Goal: Transaction & Acquisition: Purchase product/service

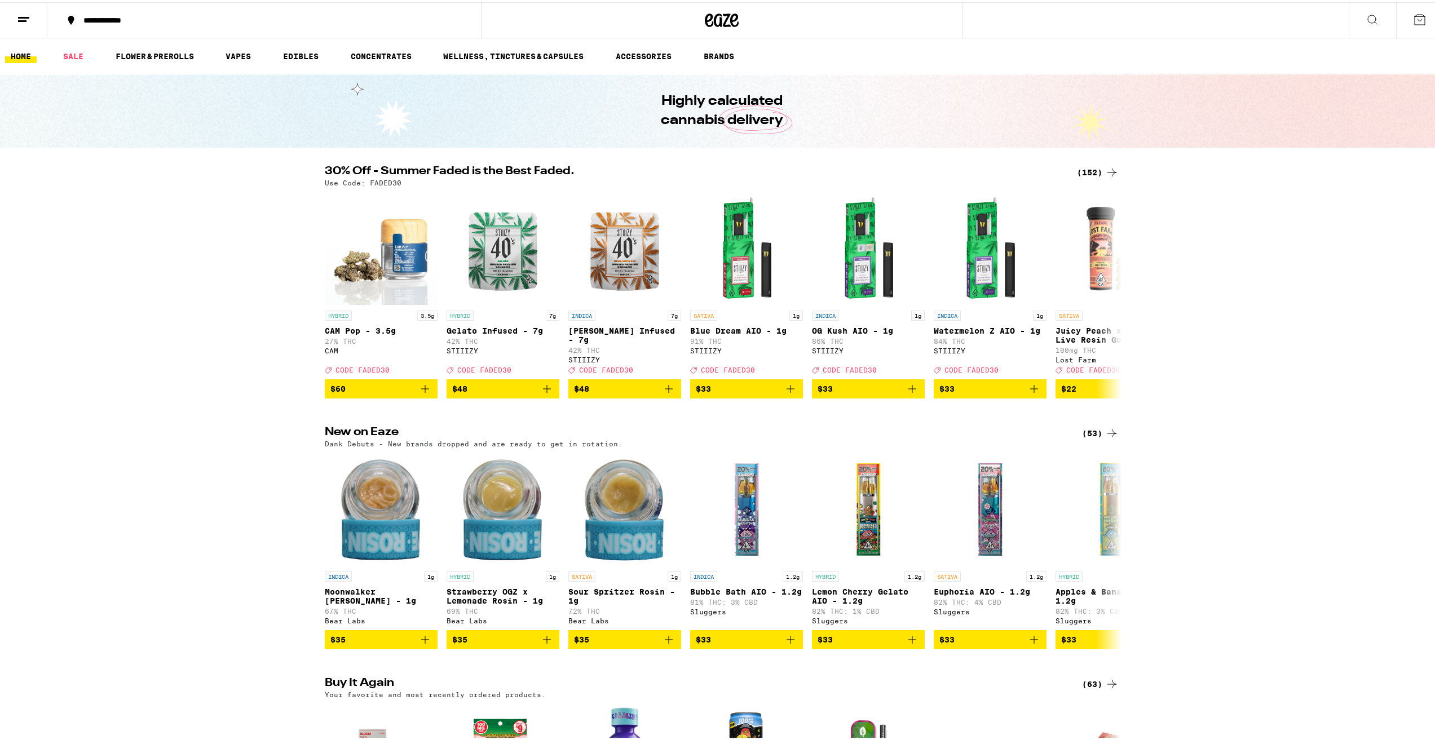
click at [1108, 168] on icon at bounding box center [1112, 171] width 14 height 14
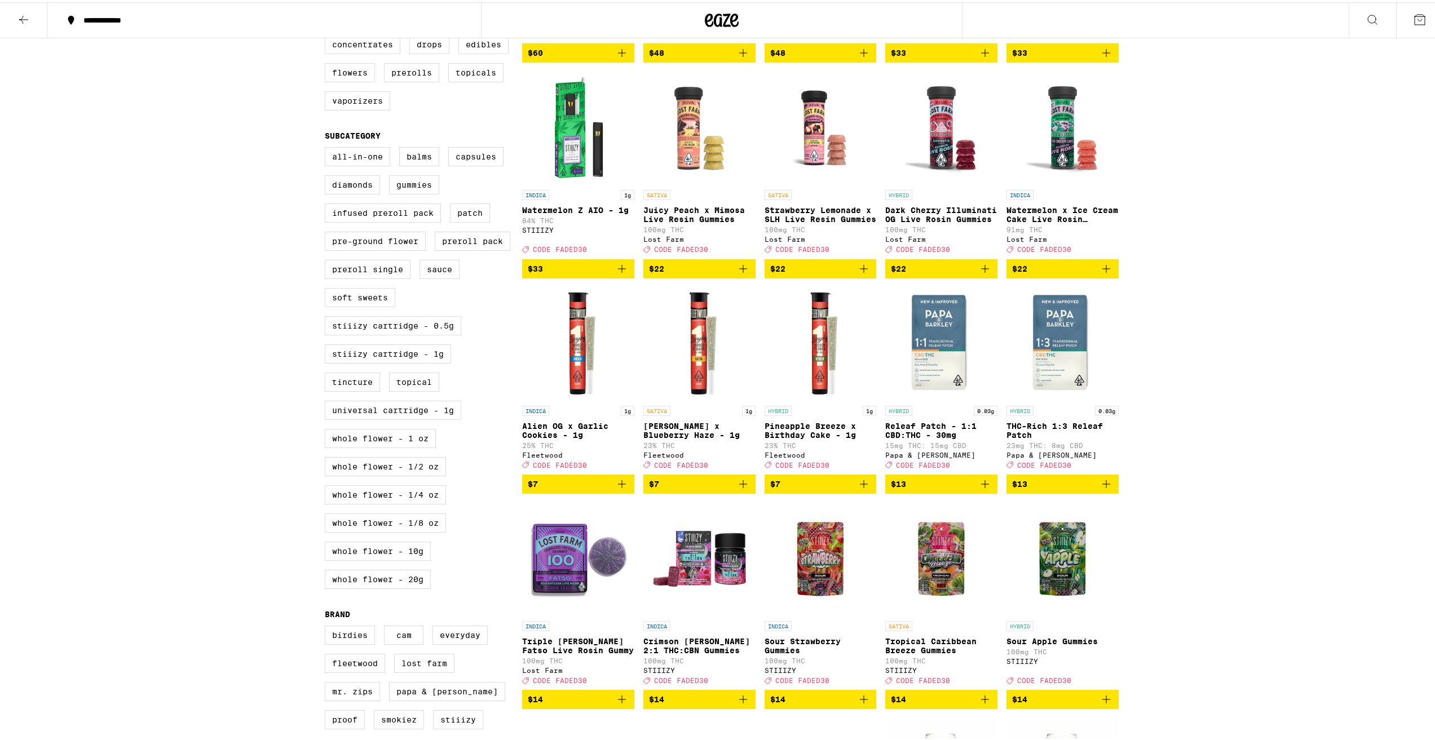
scroll to position [507, 0]
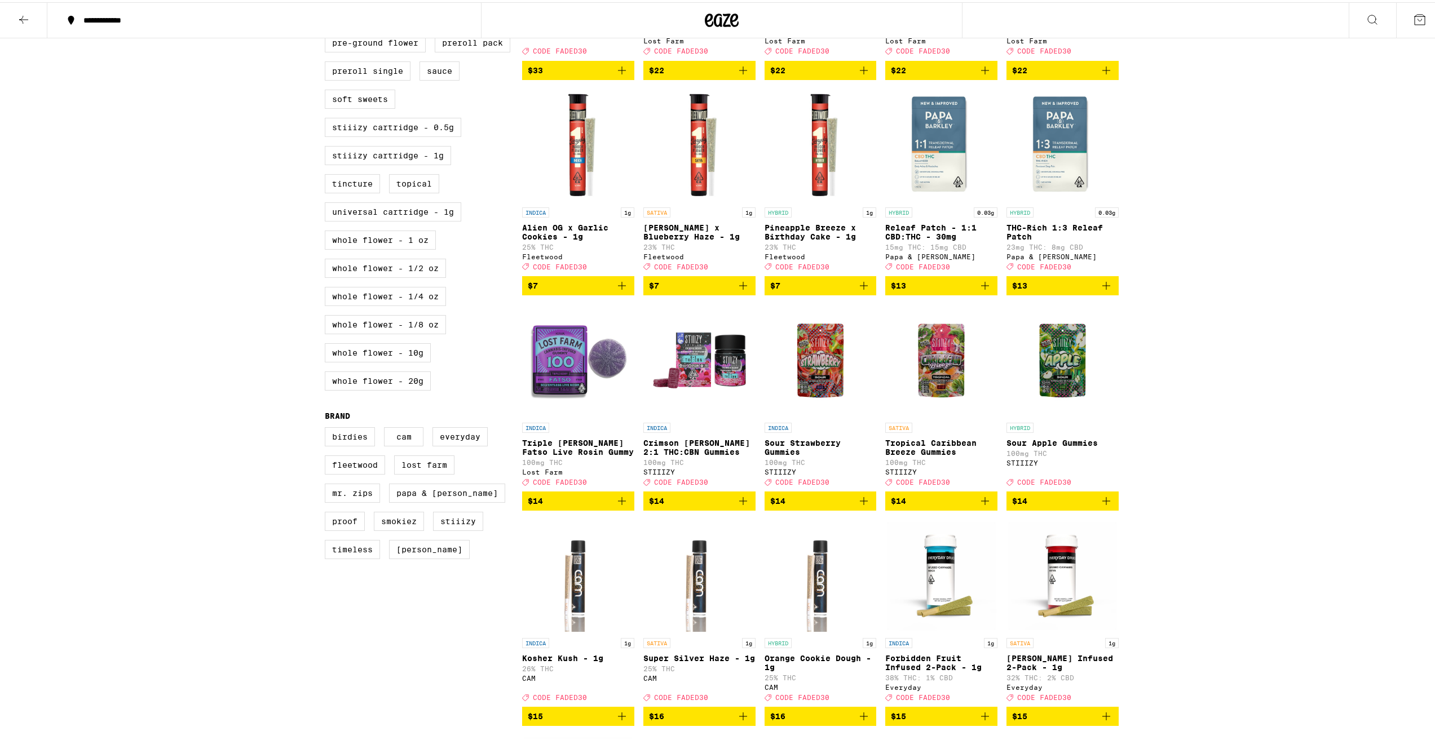
click at [594, 506] on span "$14" at bounding box center [578, 499] width 101 height 14
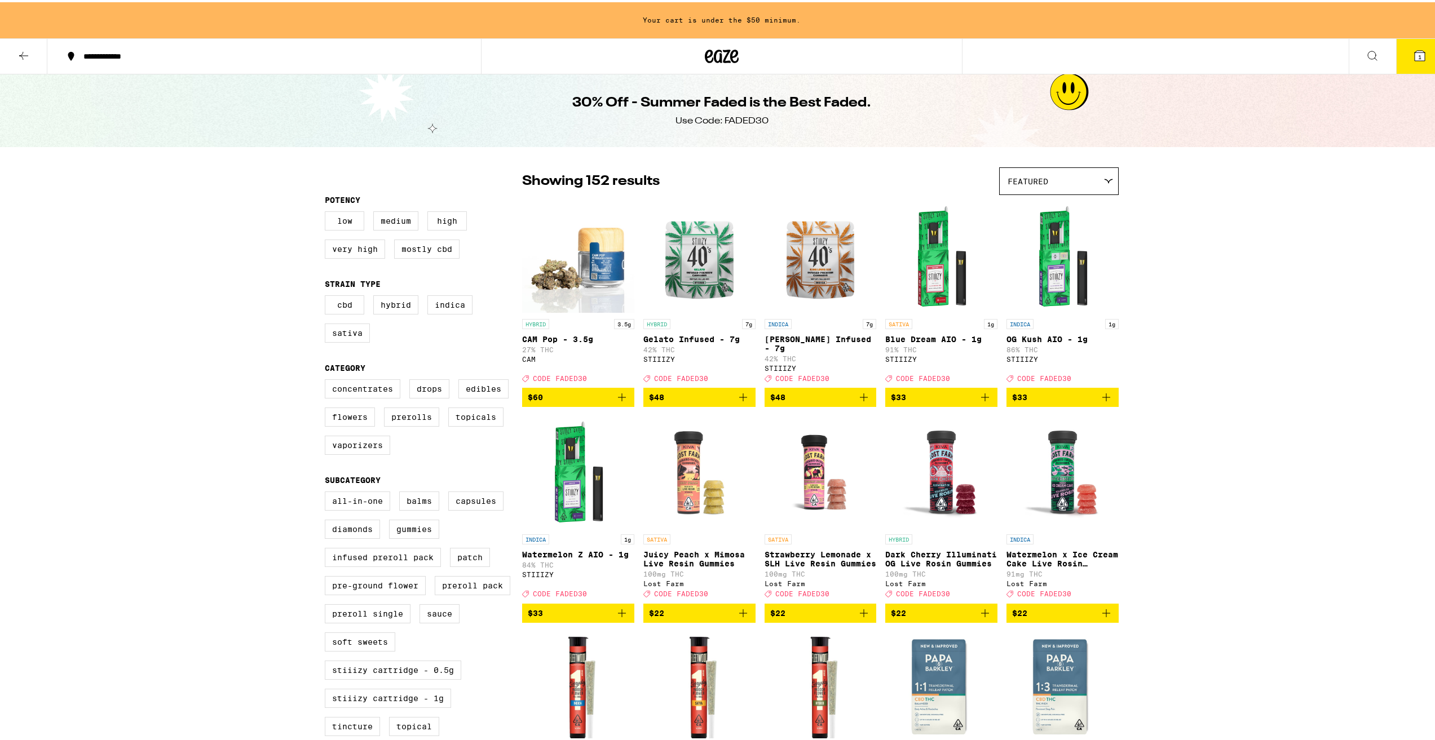
scroll to position [0, 0]
click at [1046, 397] on span "$33" at bounding box center [1062, 396] width 101 height 14
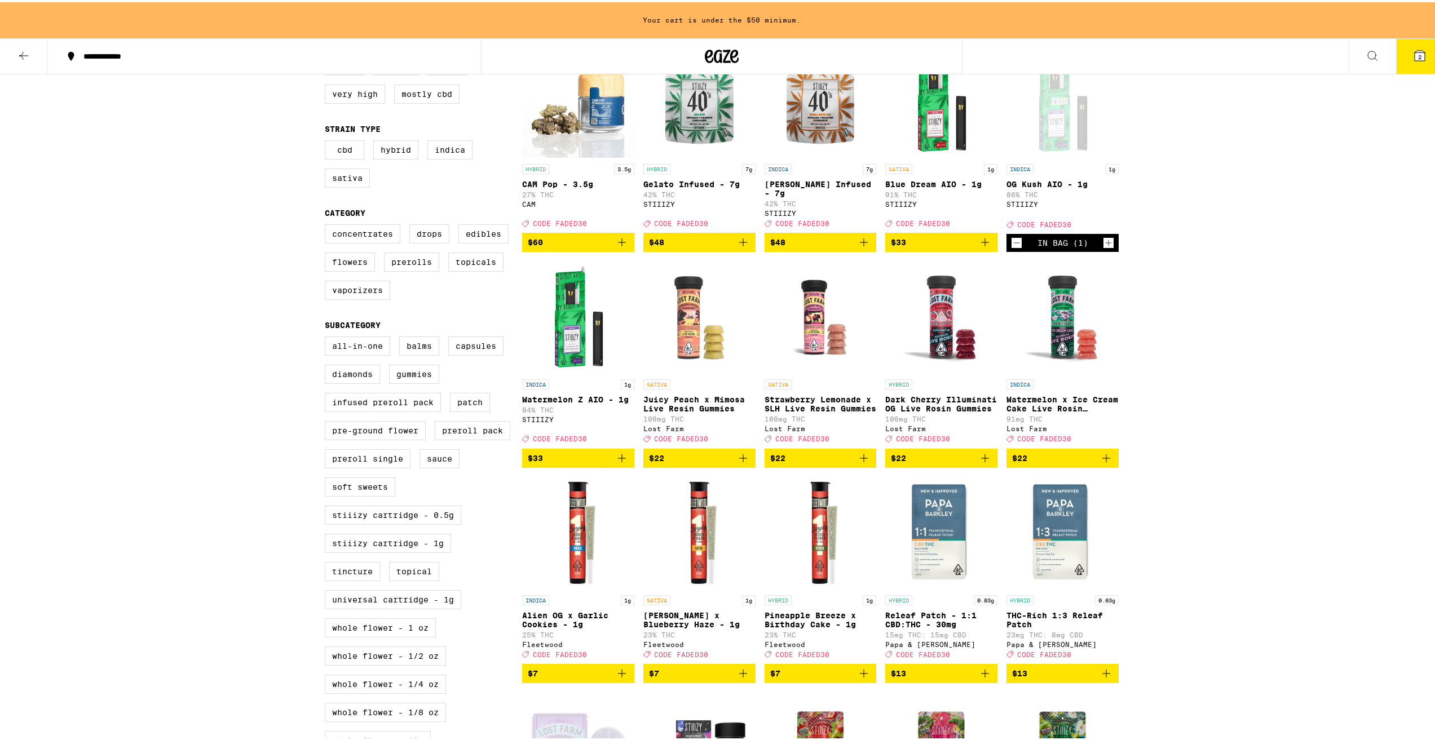
scroll to position [169, 0]
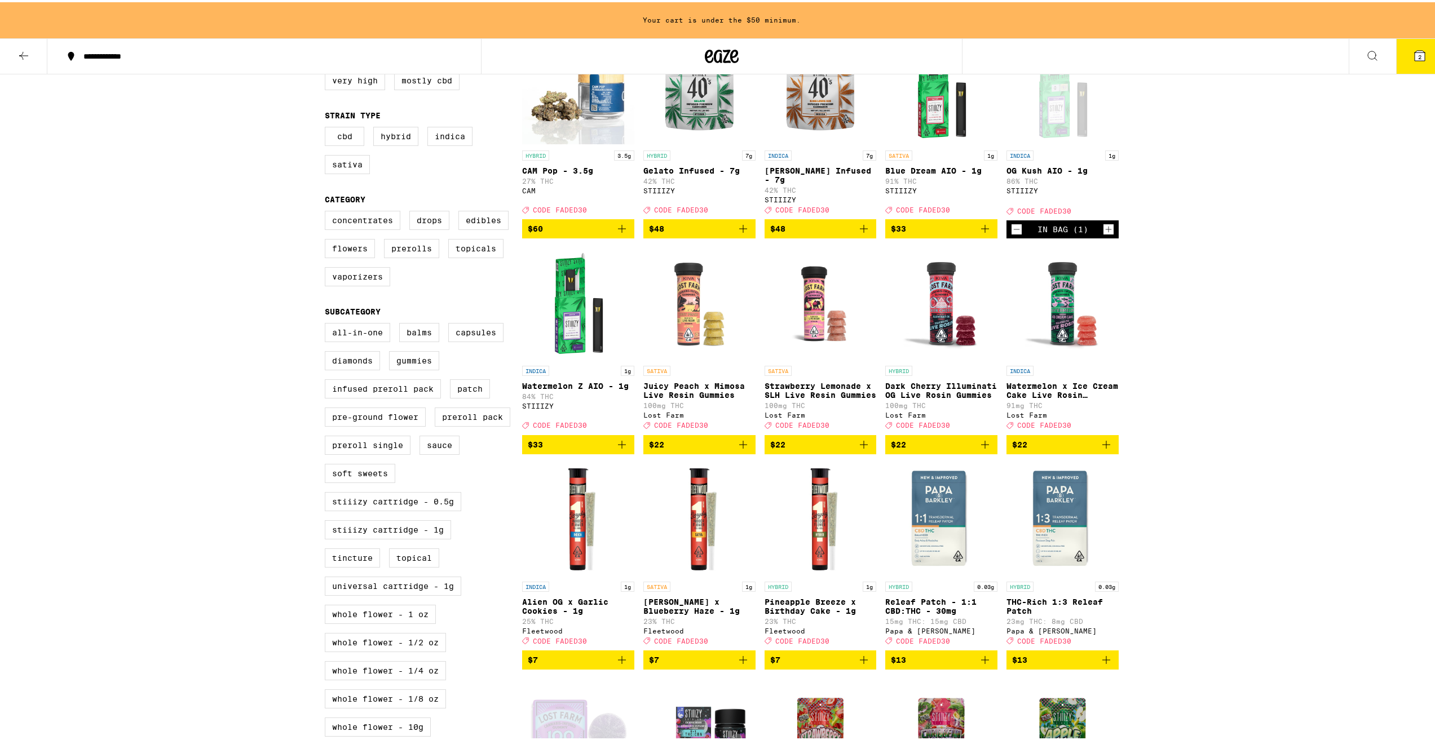
click at [1397, 55] on button "2" at bounding box center [1419, 54] width 47 height 35
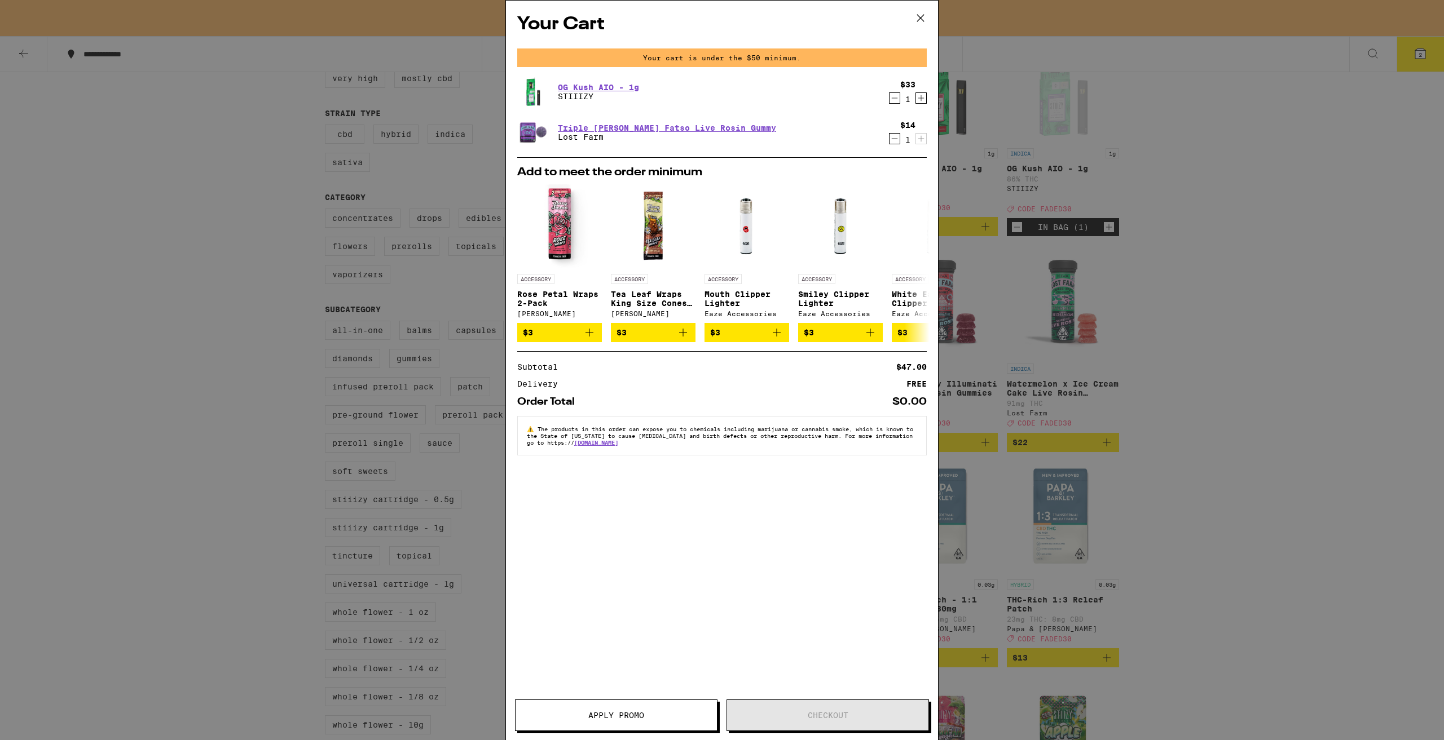
click at [924, 10] on icon at bounding box center [920, 18] width 17 height 17
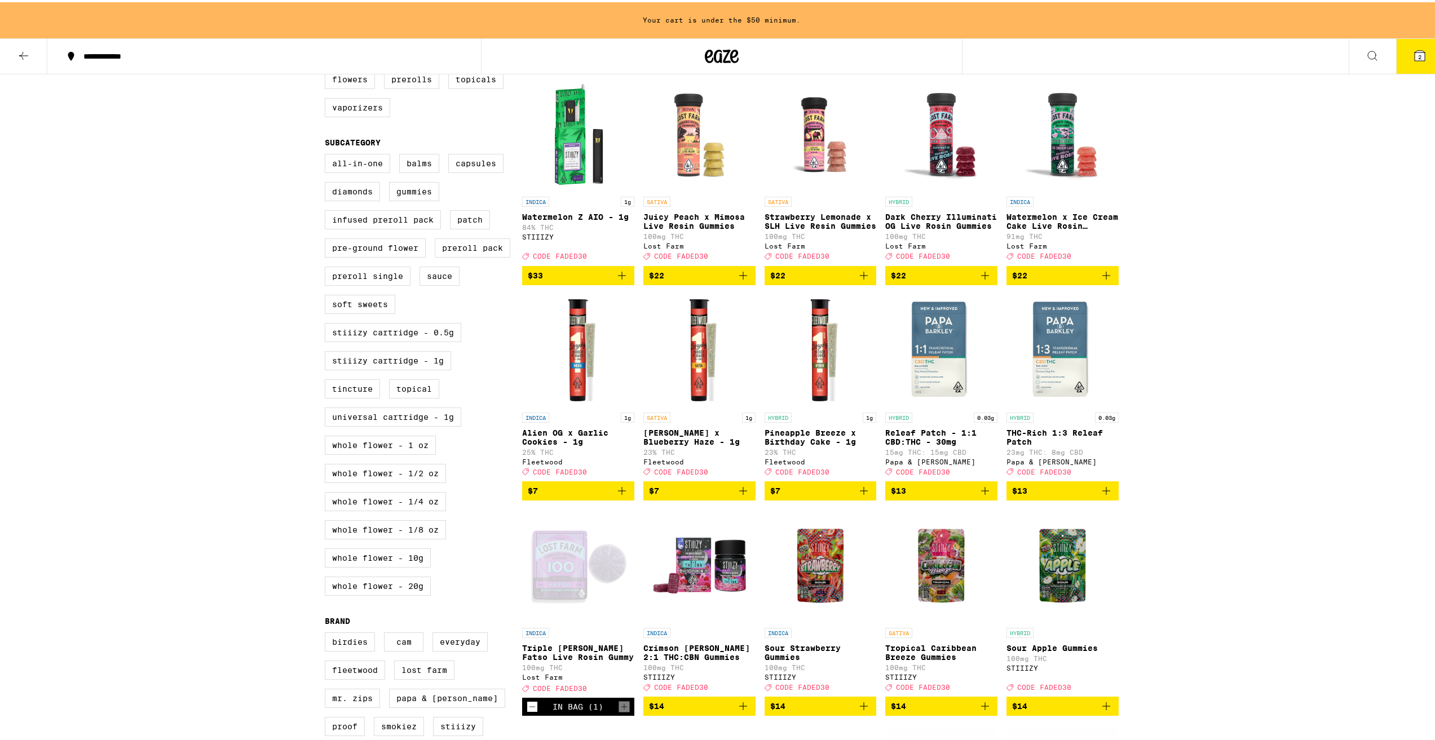
scroll to position [620, 0]
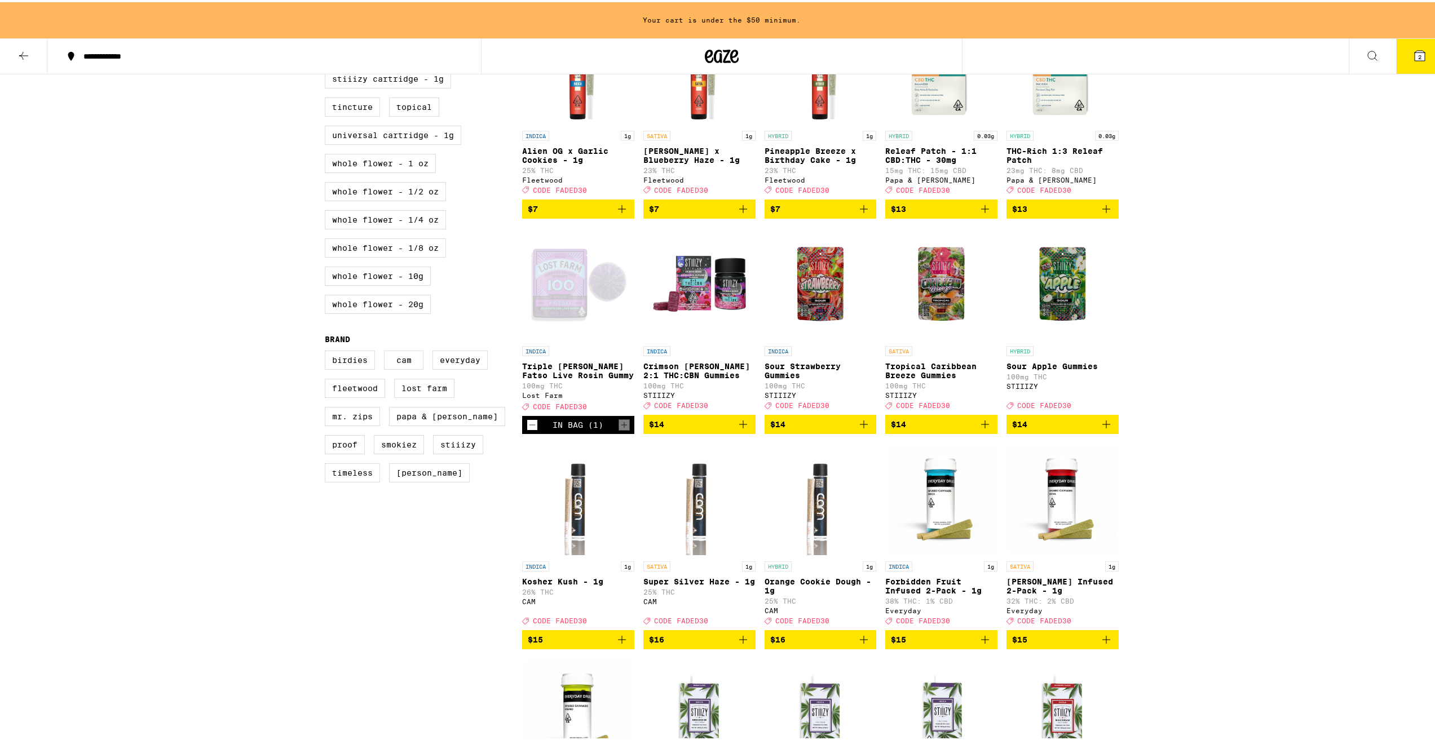
click at [593, 427] on div "In Bag (1)" at bounding box center [578, 422] width 51 height 9
click at [621, 645] on icon "Add to bag" at bounding box center [622, 638] width 14 height 14
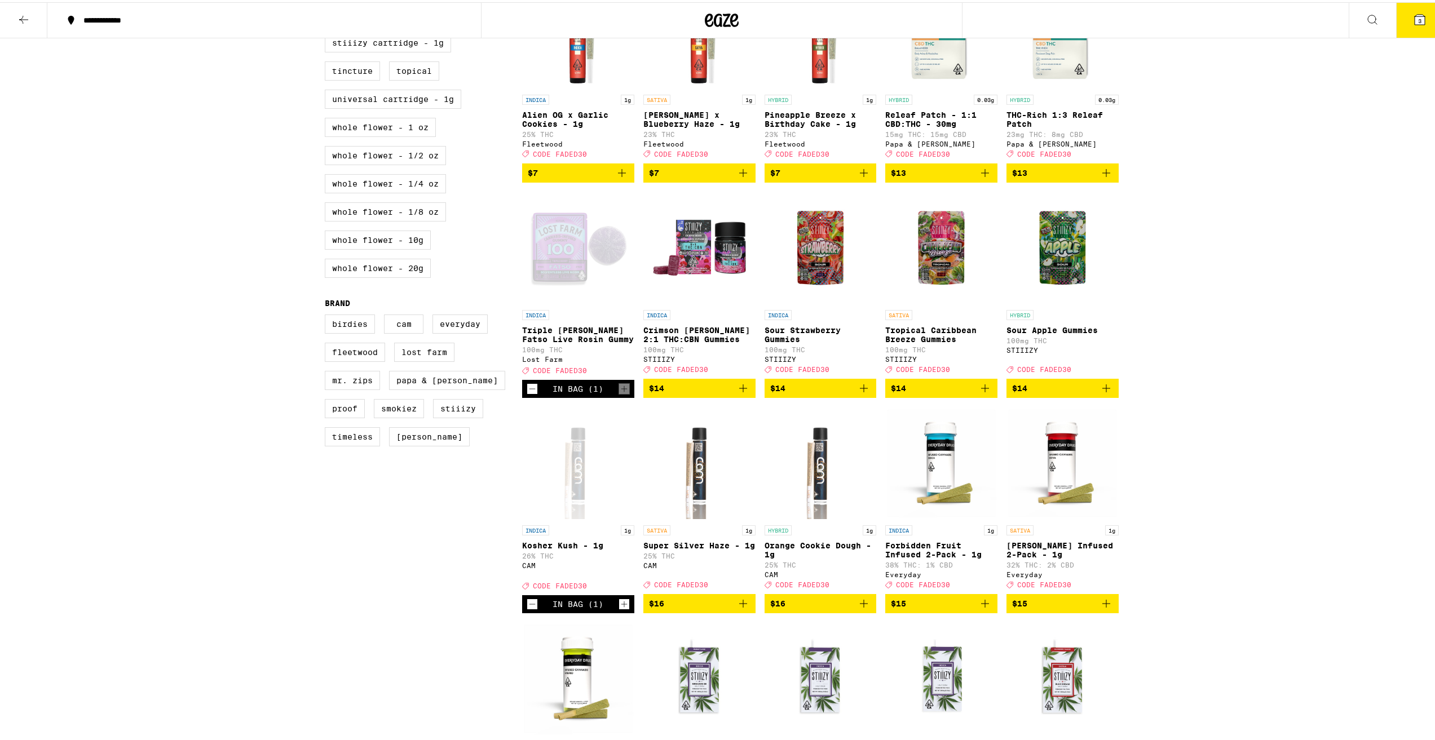
scroll to position [584, 0]
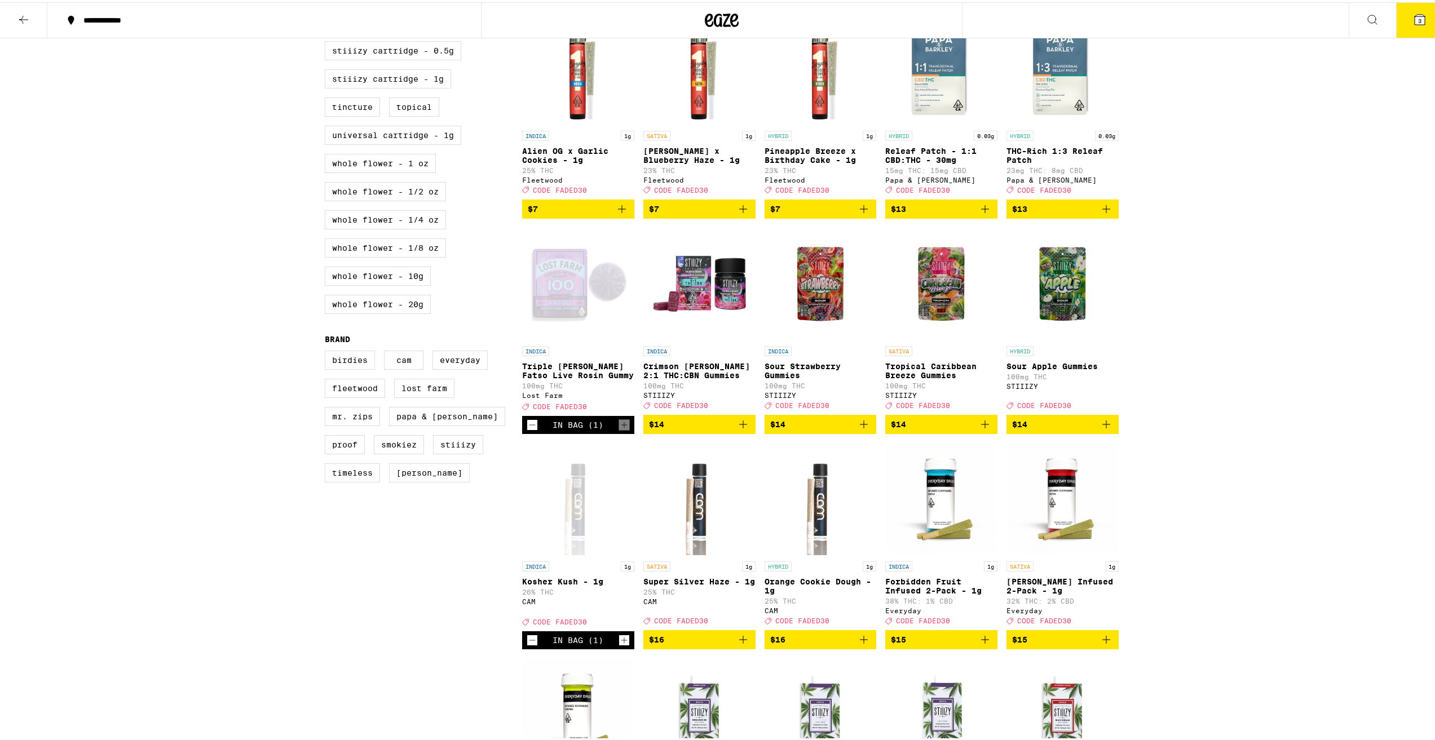
click at [1415, 14] on icon at bounding box center [1420, 17] width 10 height 10
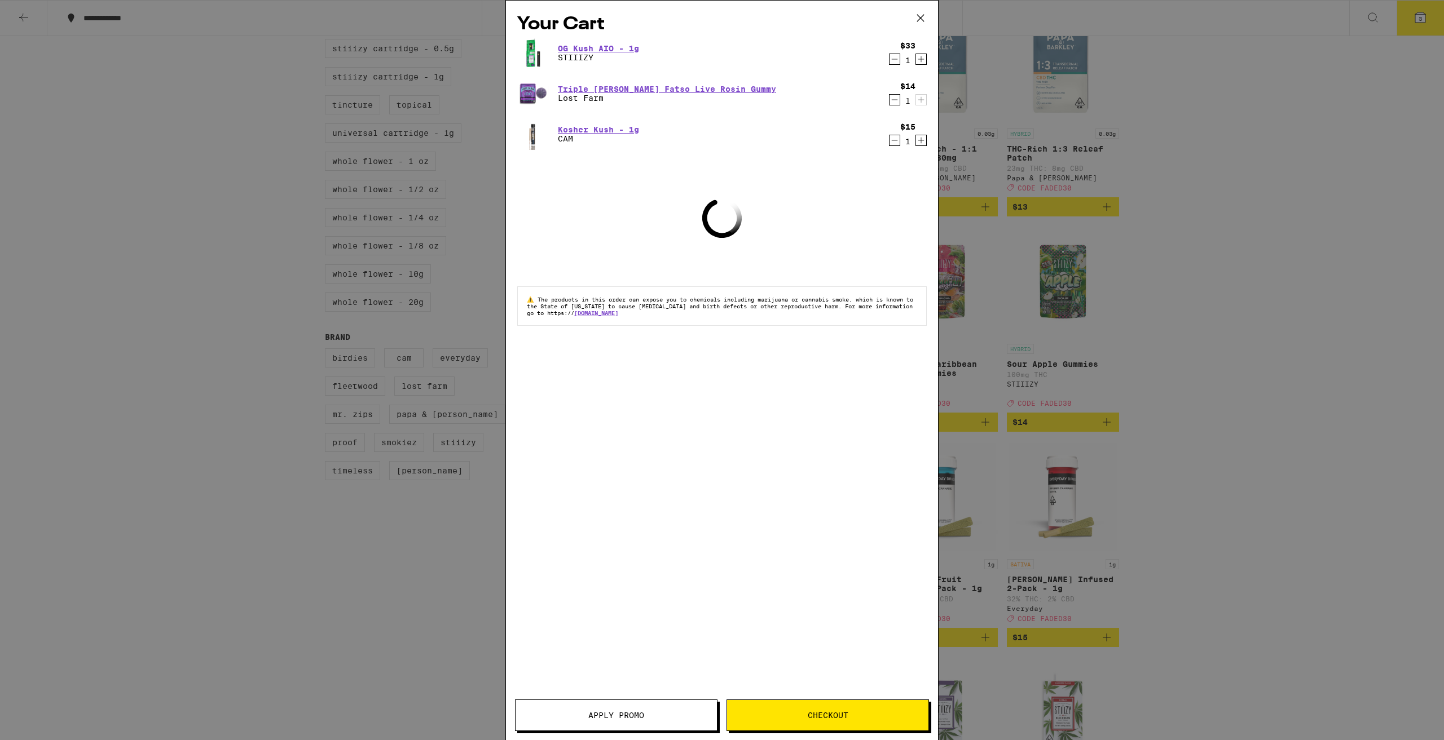
click at [637, 722] on button "Apply Promo" at bounding box center [616, 716] width 202 height 32
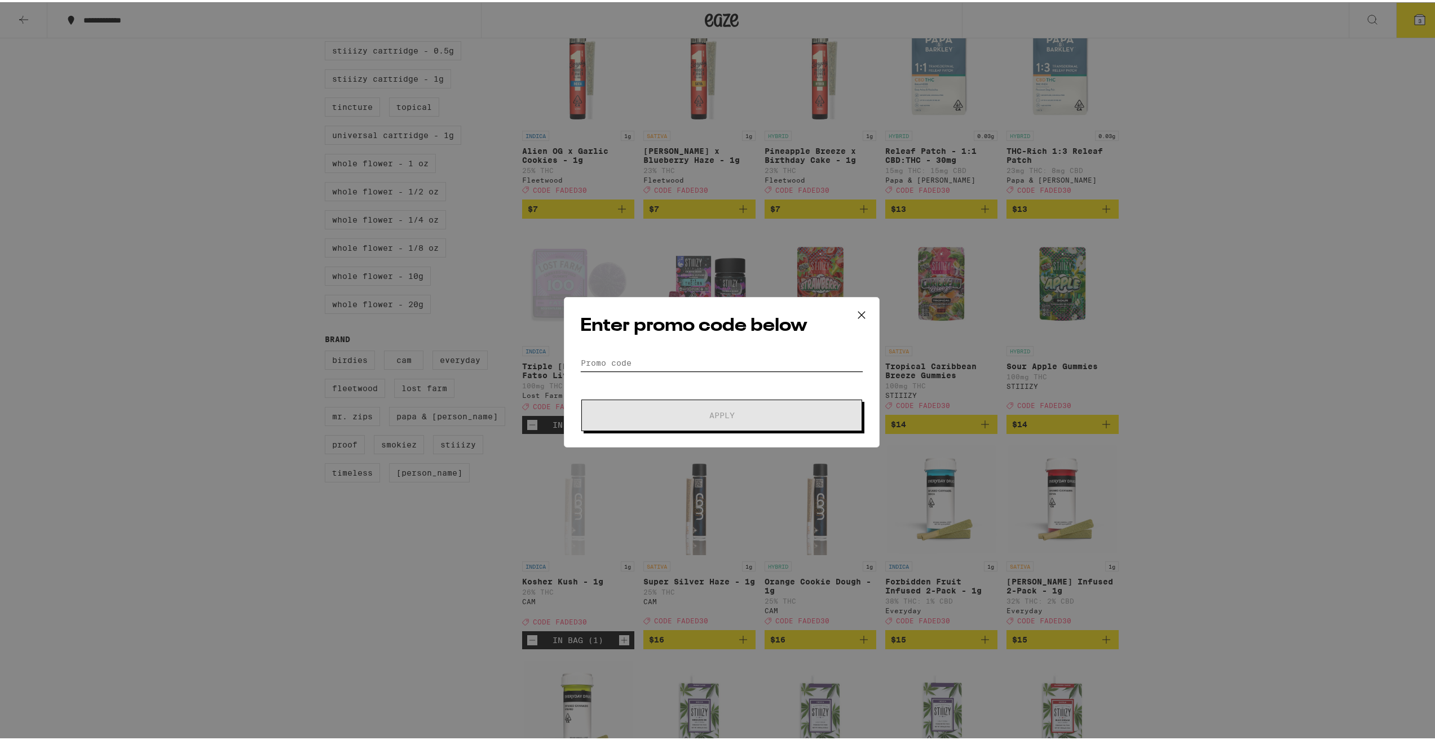
click at [659, 364] on input "Promo Code" at bounding box center [721, 360] width 283 height 17
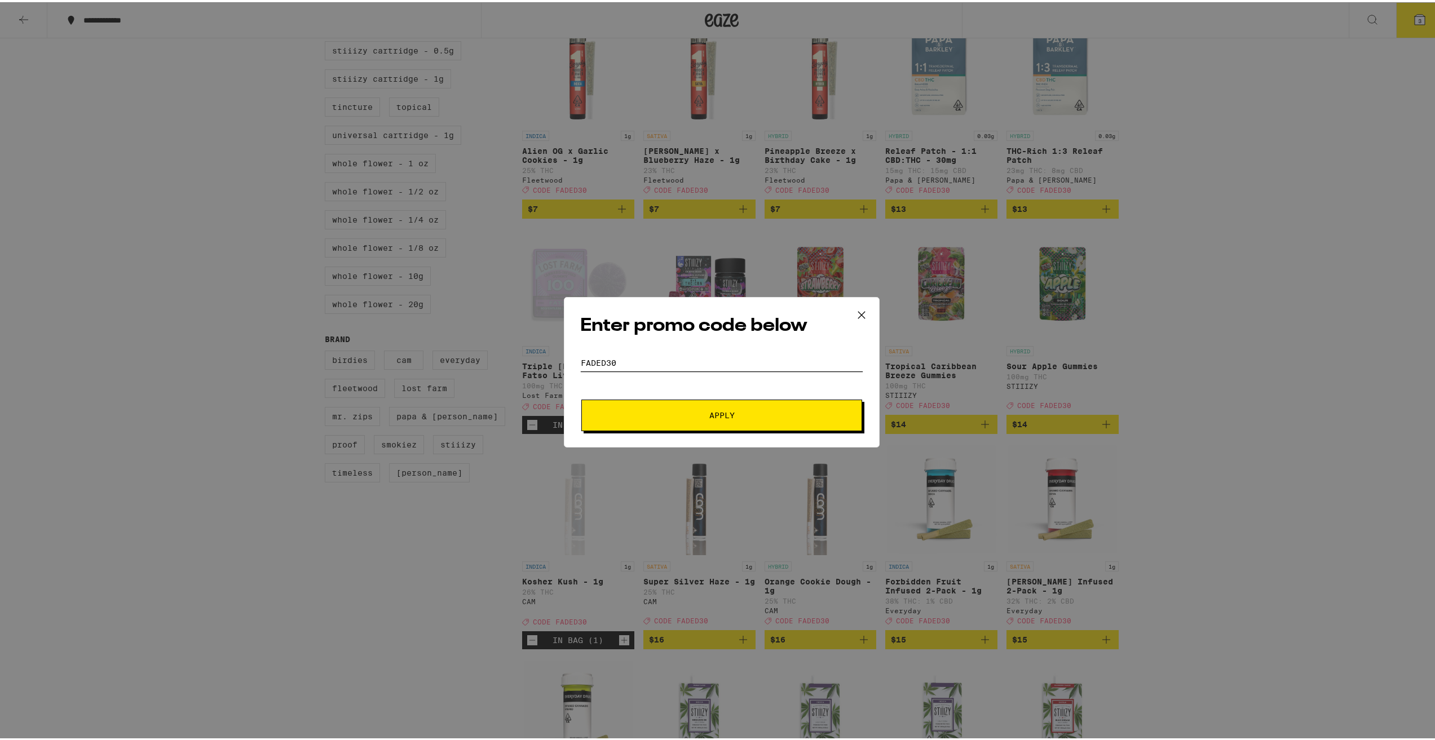
type input "FADED30"
click at [770, 417] on span "Apply" at bounding box center [721, 413] width 203 height 8
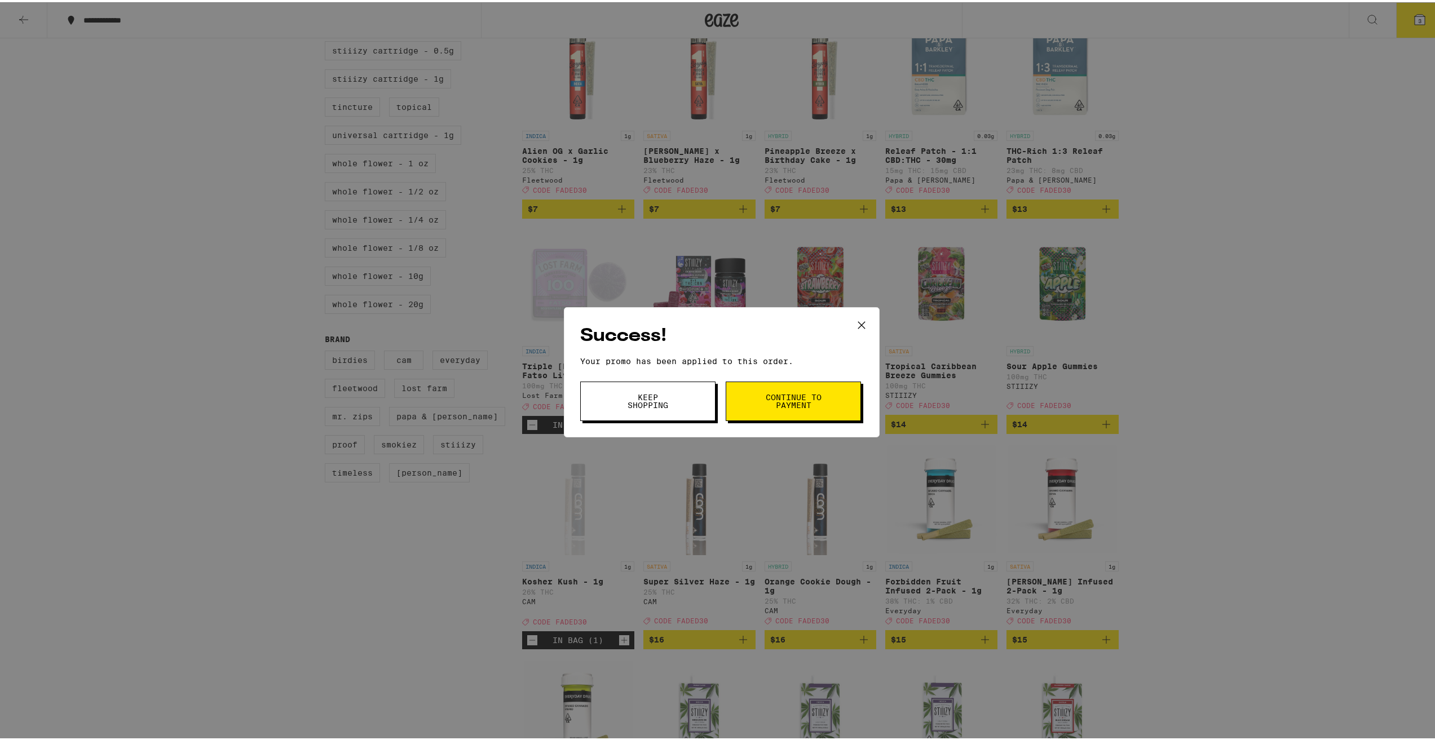
click at [791, 401] on span "Continue to payment" at bounding box center [794, 399] width 58 height 16
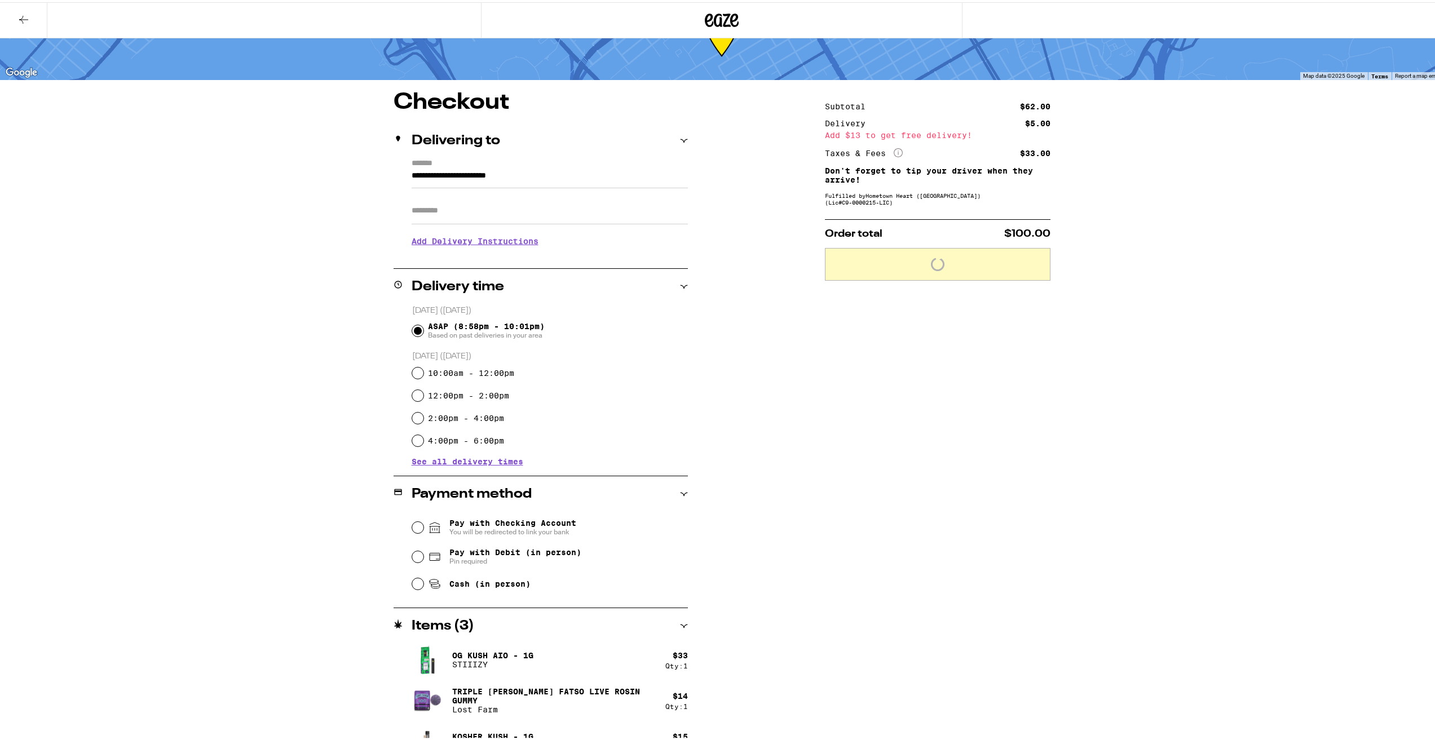
scroll to position [72, 0]
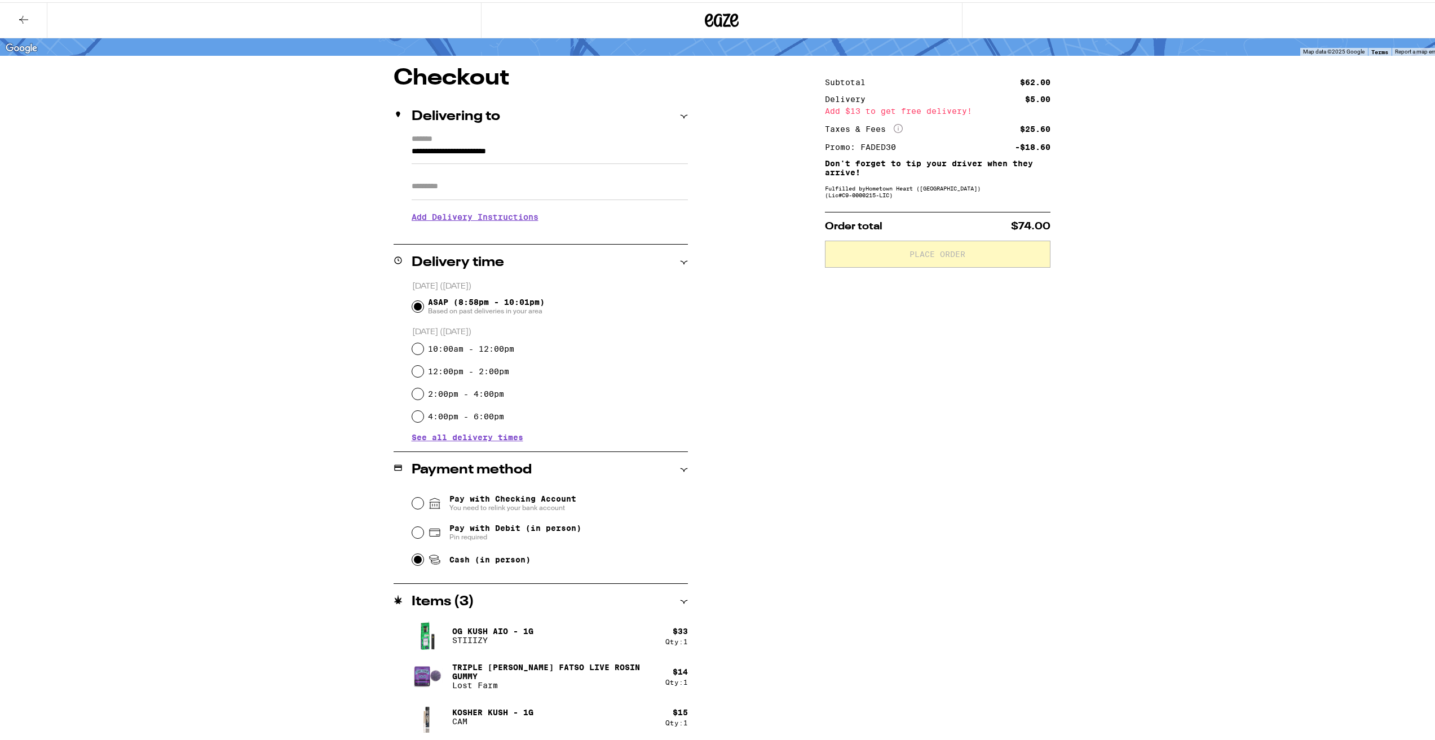
click at [416, 563] on input "Cash (in person)" at bounding box center [417, 557] width 11 height 11
radio input "true"
click at [947, 262] on button "Place Order" at bounding box center [938, 252] width 226 height 27
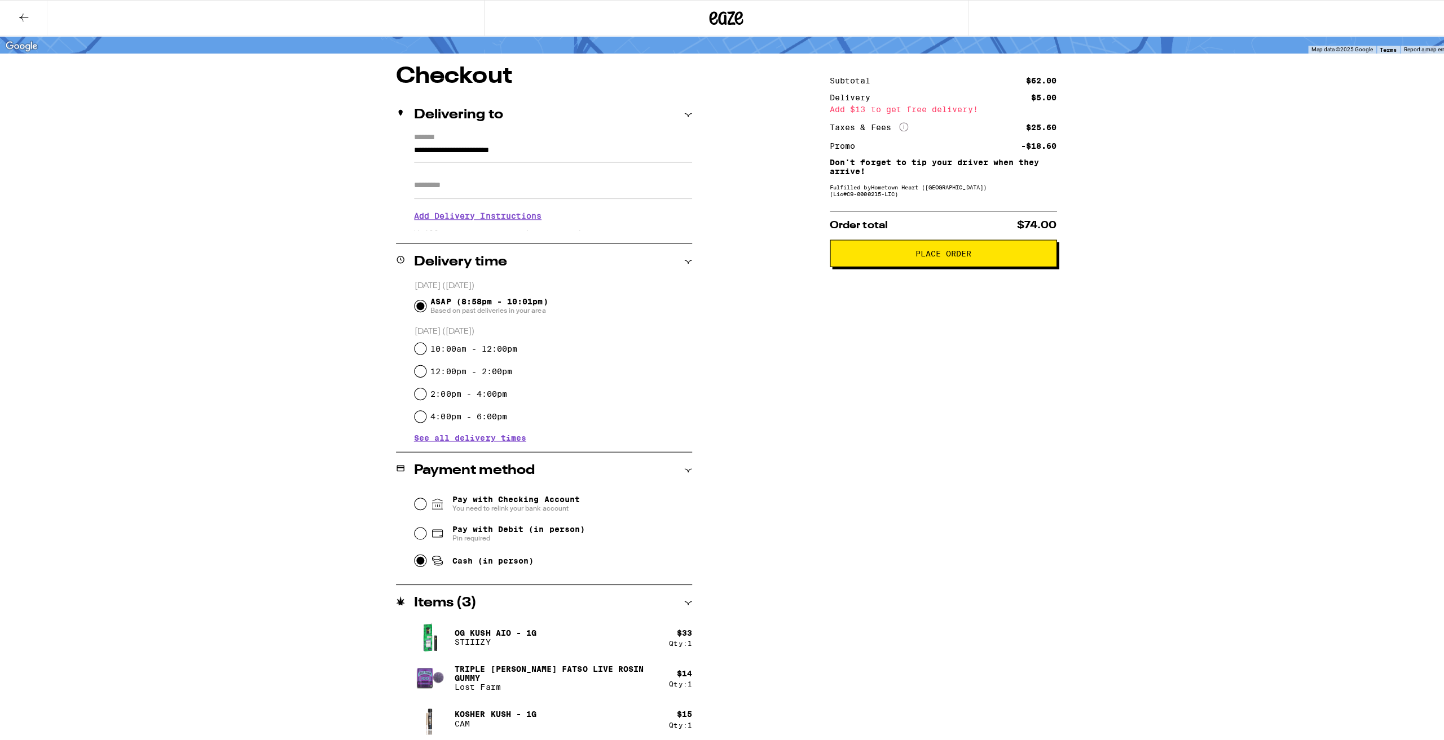
scroll to position [0, 0]
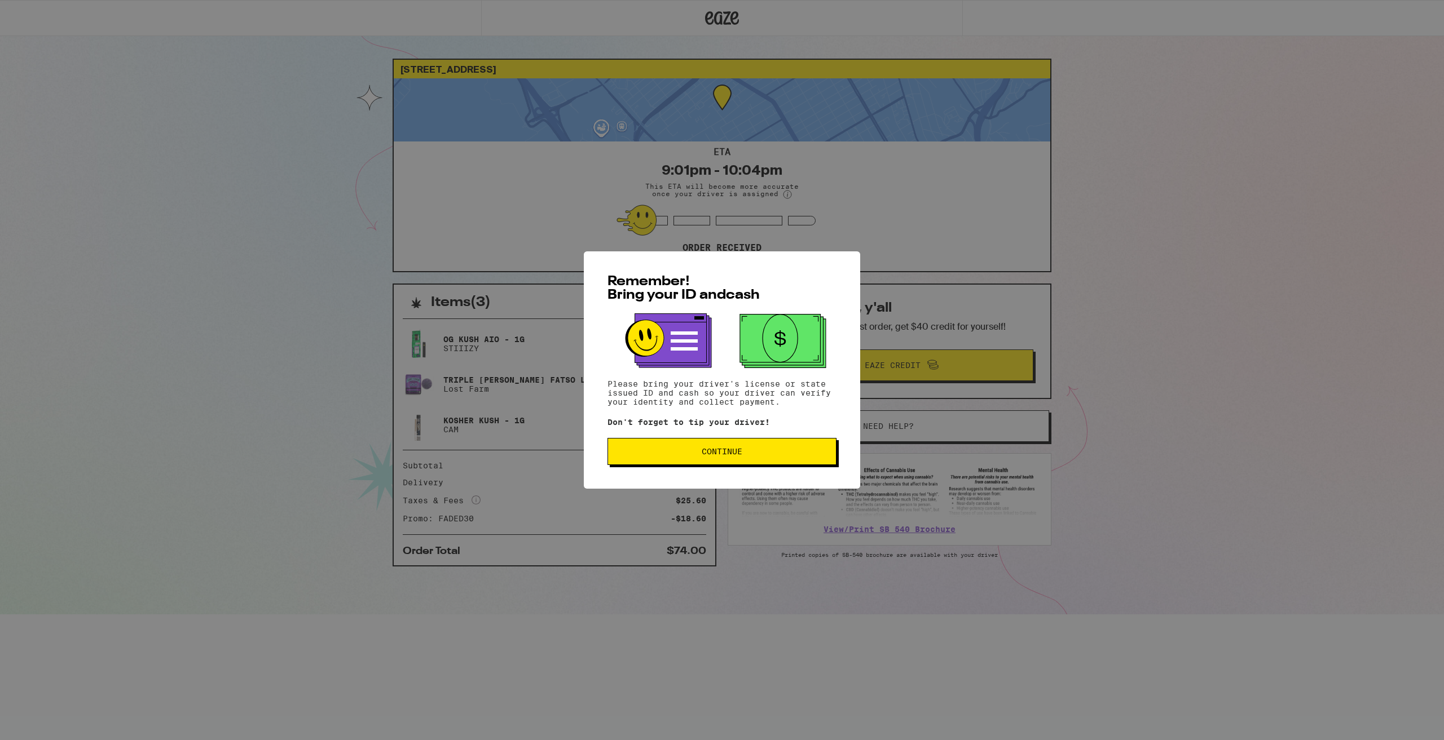
click at [702, 474] on div "Remember! Bring your ID and cash Please bring your driver's license or state is…" at bounding box center [722, 369] width 276 height 237
click at [705, 483] on div "Remember! Bring your ID and cash Please bring your driver's license or state is…" at bounding box center [722, 369] width 276 height 237
click at [728, 460] on button "Continue" at bounding box center [721, 451] width 229 height 27
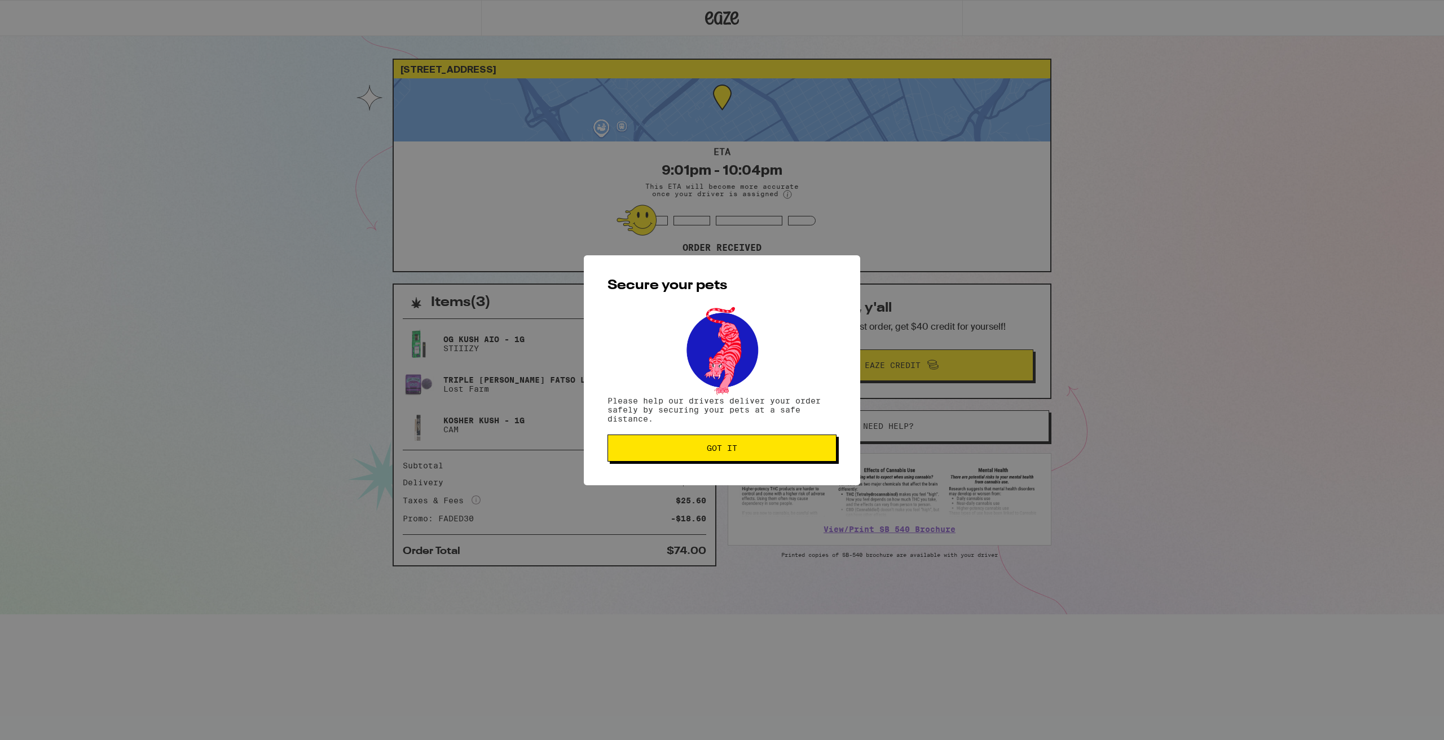
click at [741, 454] on button "Got it" at bounding box center [721, 448] width 229 height 27
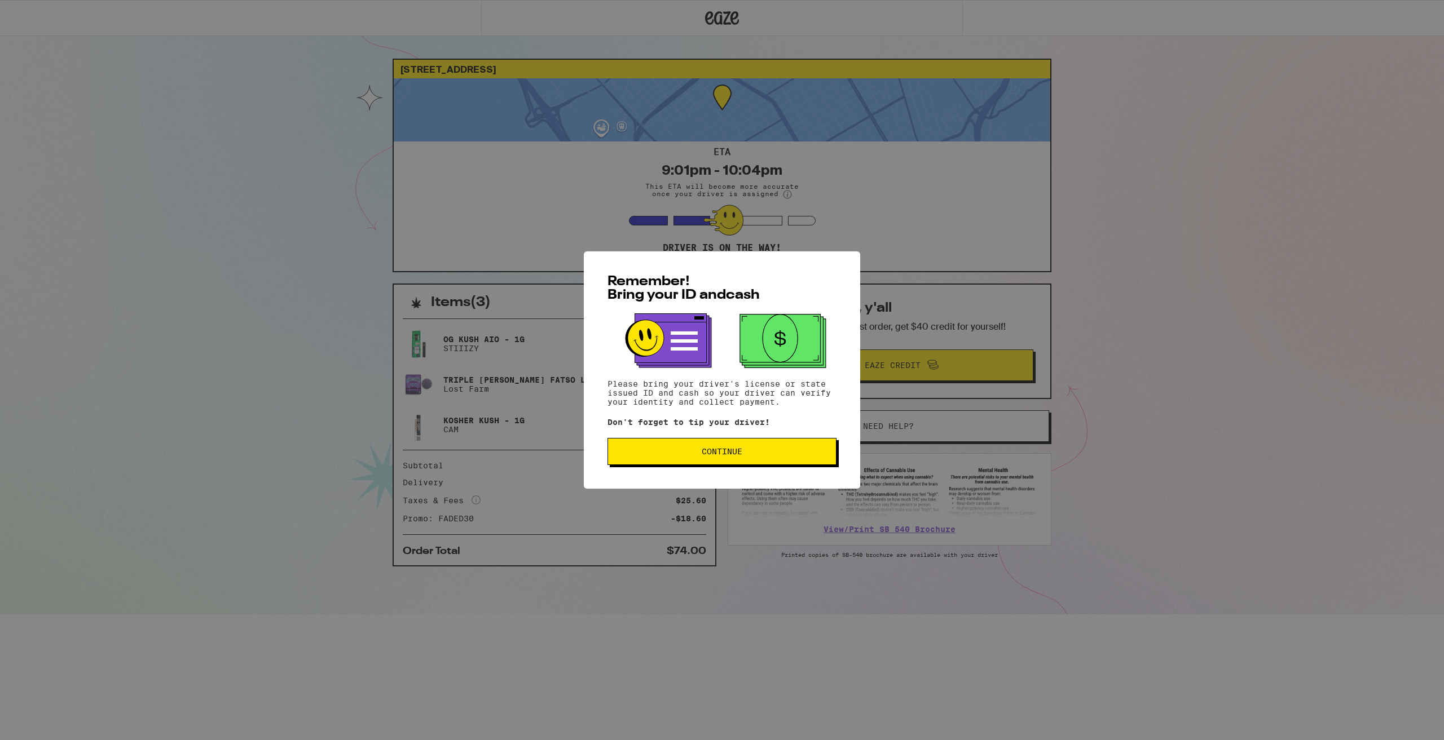
click at [813, 453] on span "Continue" at bounding box center [722, 452] width 210 height 8
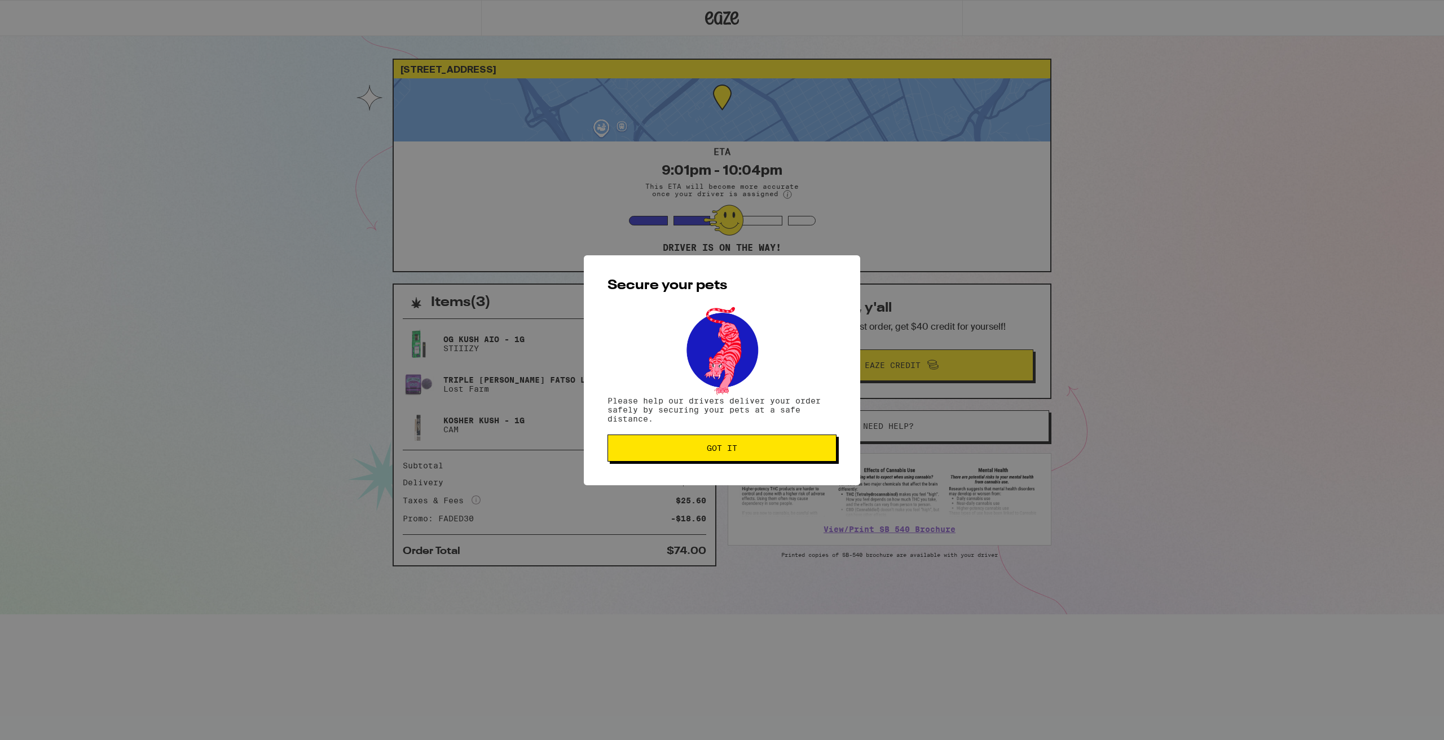
click at [776, 456] on button "Got it" at bounding box center [721, 448] width 229 height 27
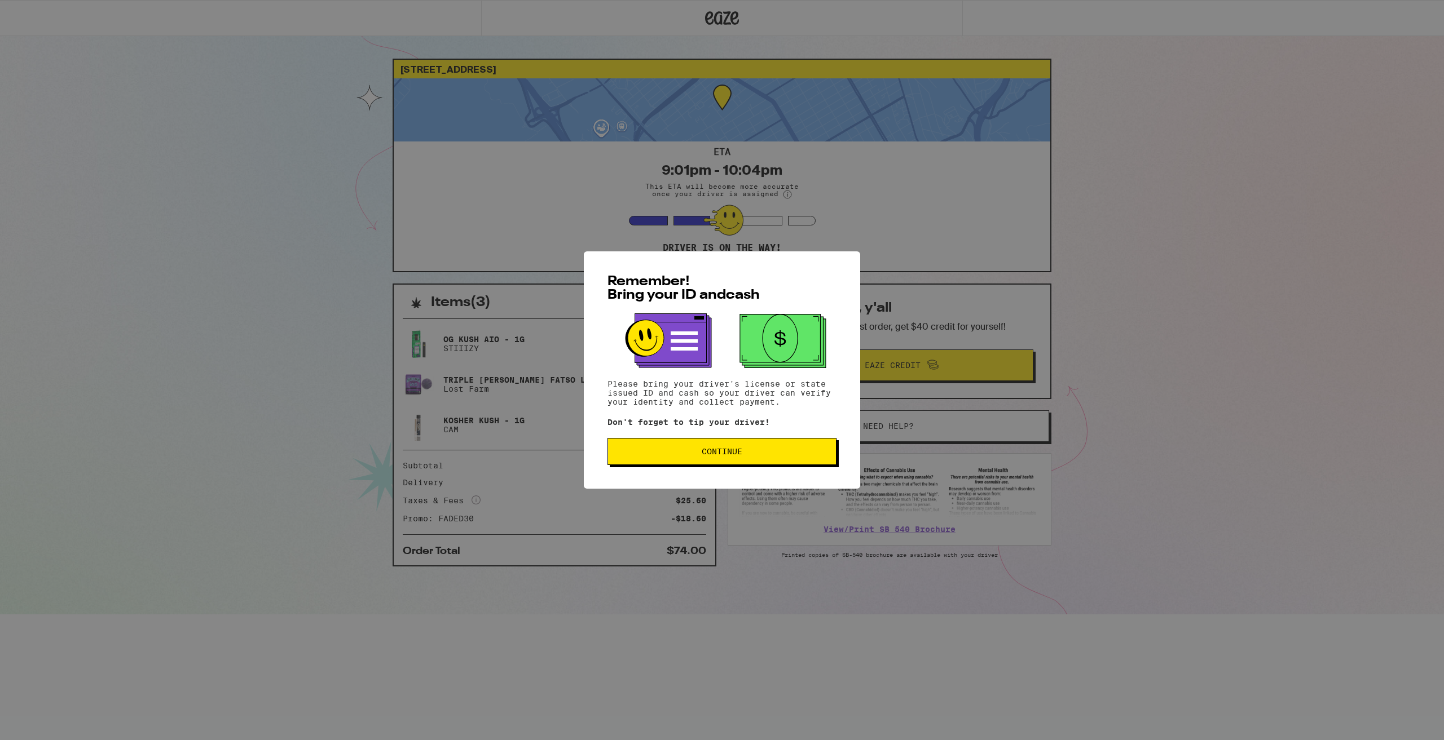
click at [777, 454] on span "Continue" at bounding box center [722, 452] width 210 height 8
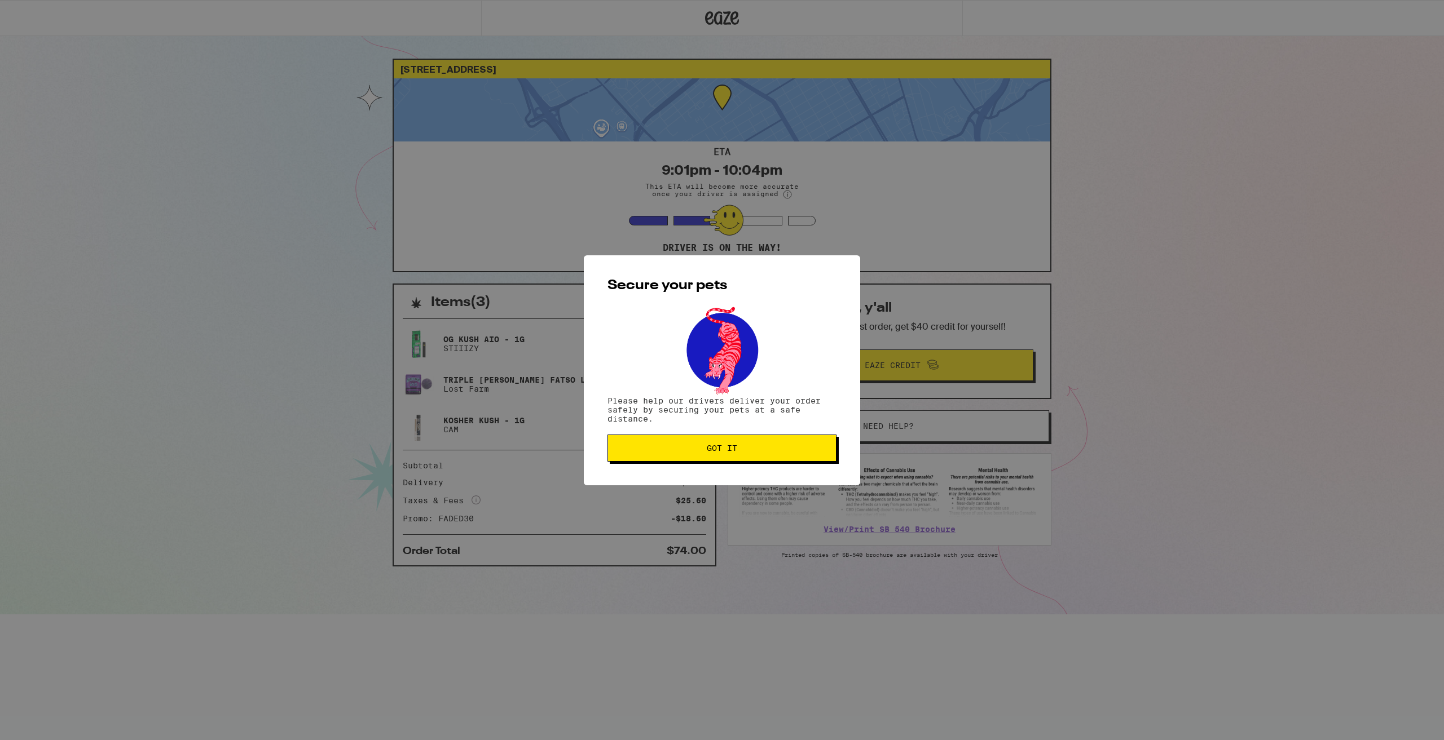
click at [797, 442] on button "Got it" at bounding box center [721, 448] width 229 height 27
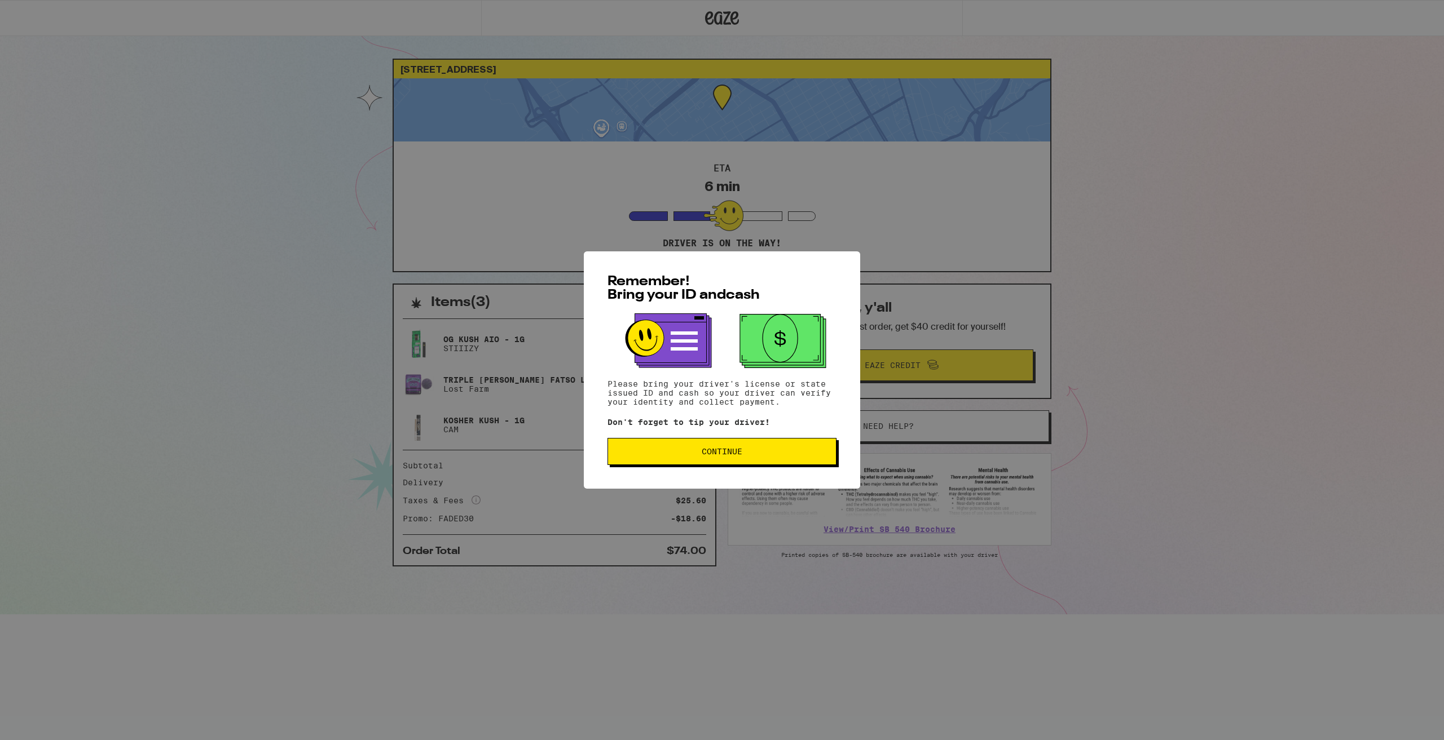
click at [757, 449] on button "Continue" at bounding box center [721, 451] width 229 height 27
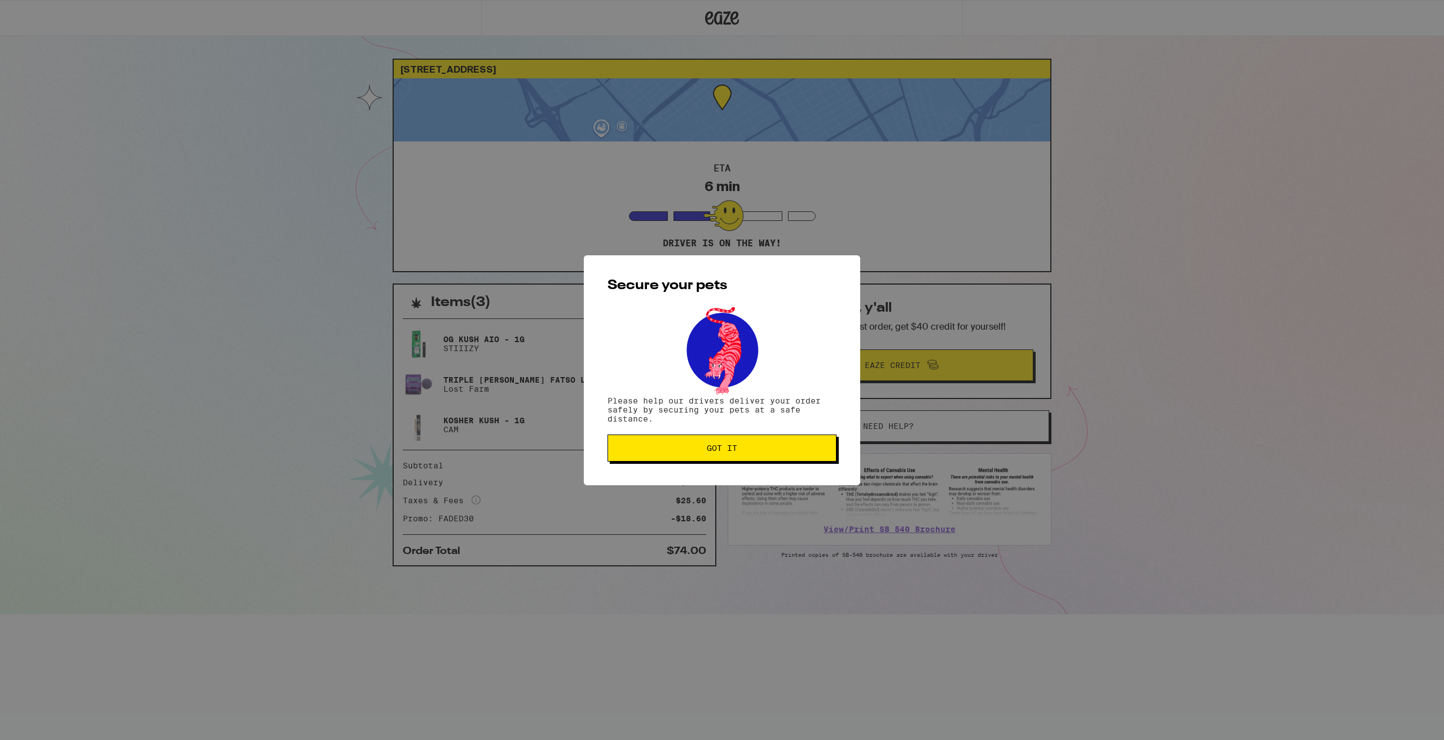
click at [757, 457] on button "Got it" at bounding box center [721, 448] width 229 height 27
